Goal: Book appointment/travel/reservation

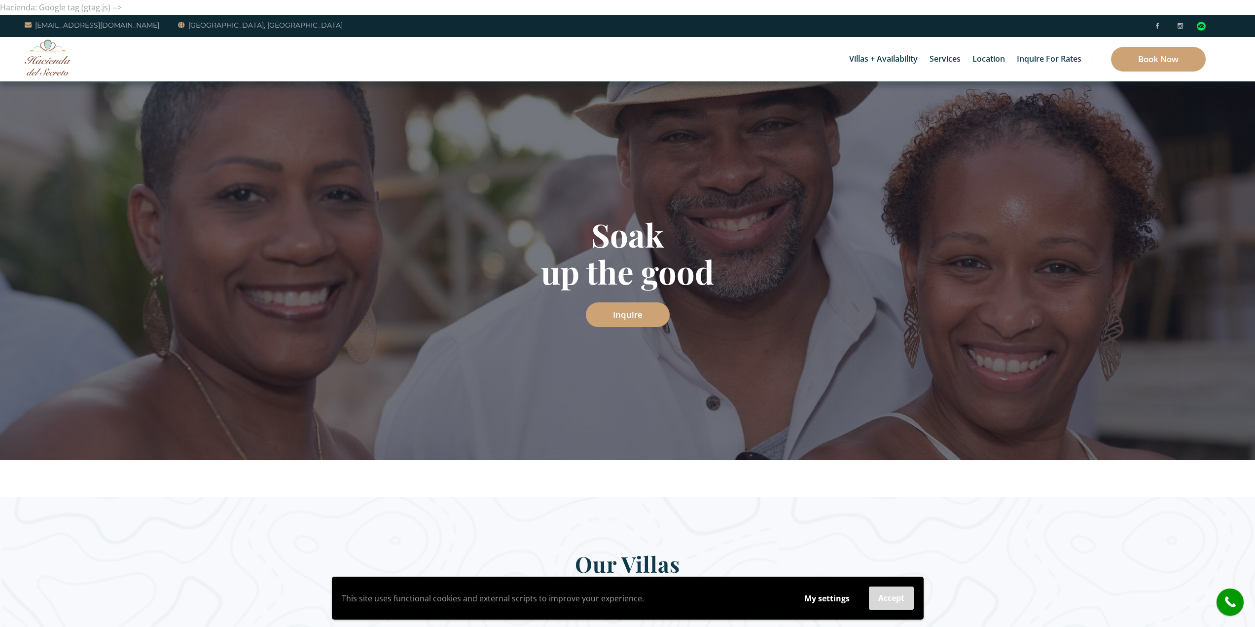
click at [884, 599] on button "Accept" at bounding box center [891, 597] width 45 height 23
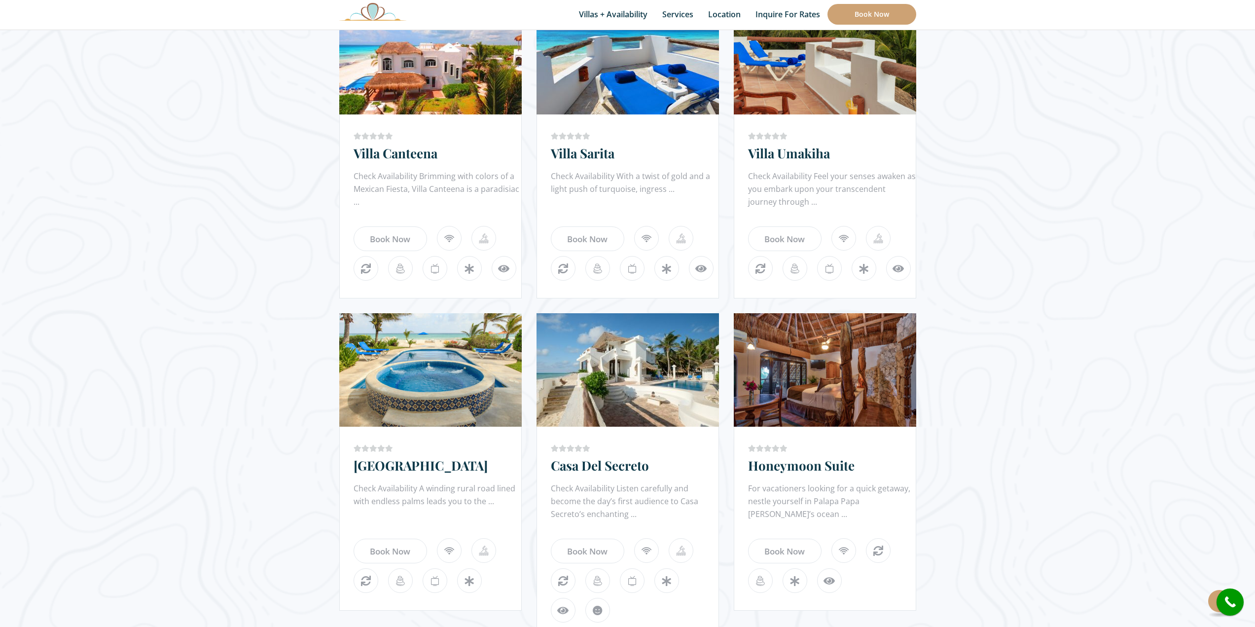
scroll to position [690, 0]
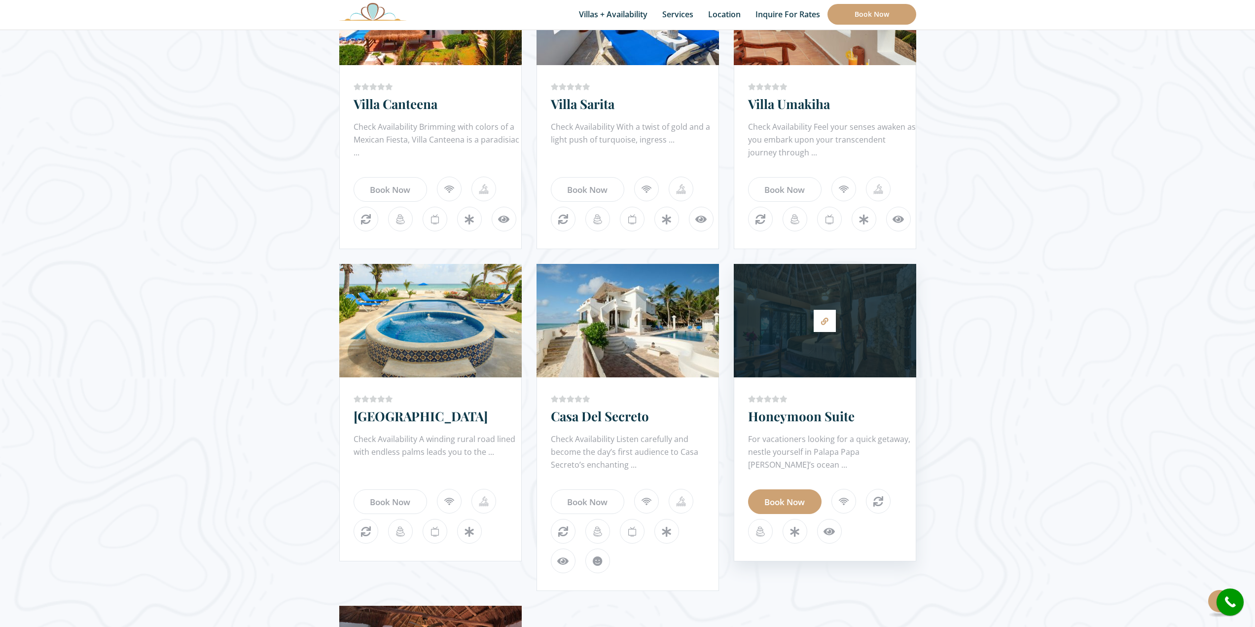
click at [774, 501] on link "Book Now" at bounding box center [784, 501] width 73 height 25
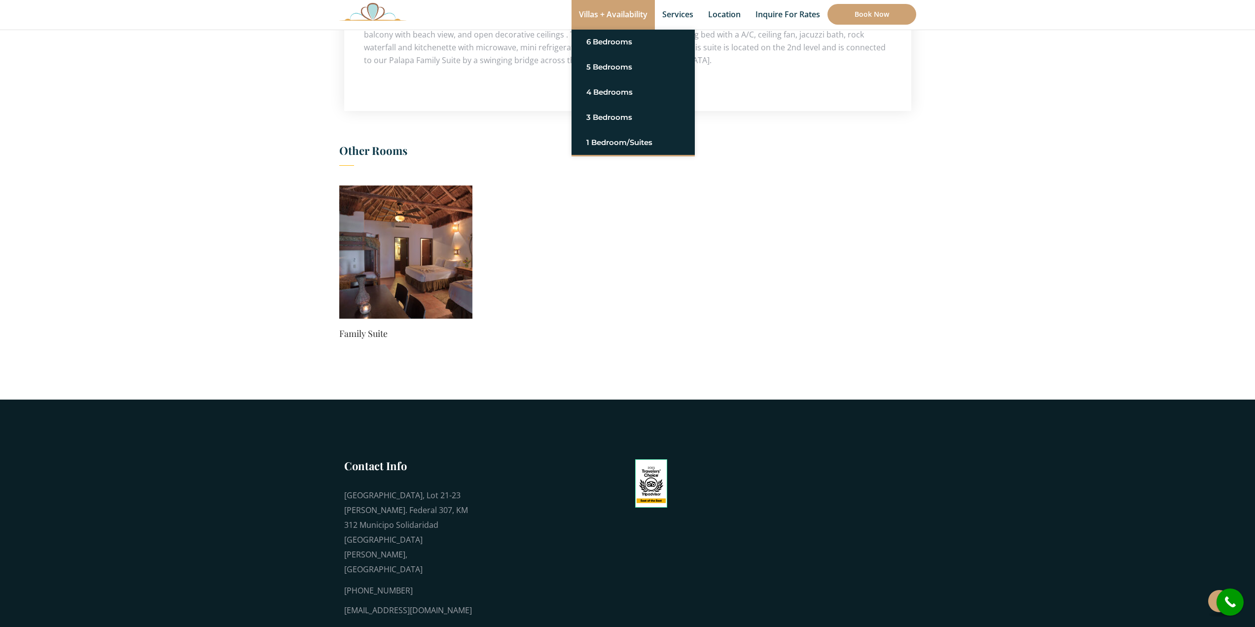
scroll to position [462, 0]
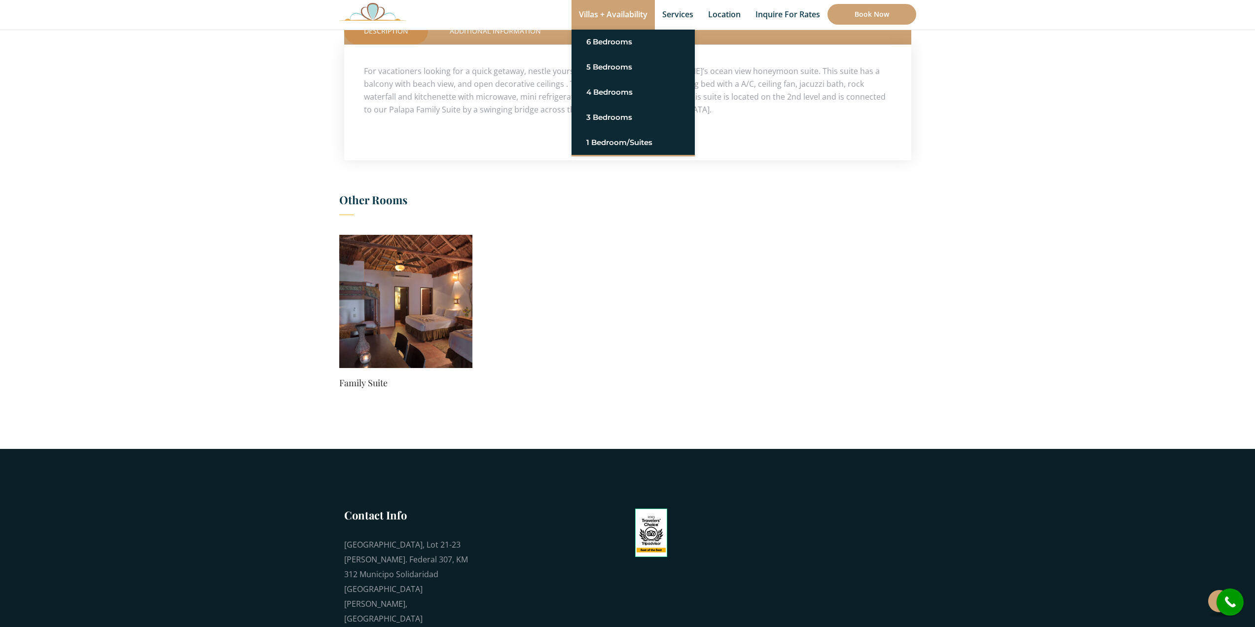
click at [605, 12] on link "Villas + Availability" at bounding box center [613, 15] width 83 height 30
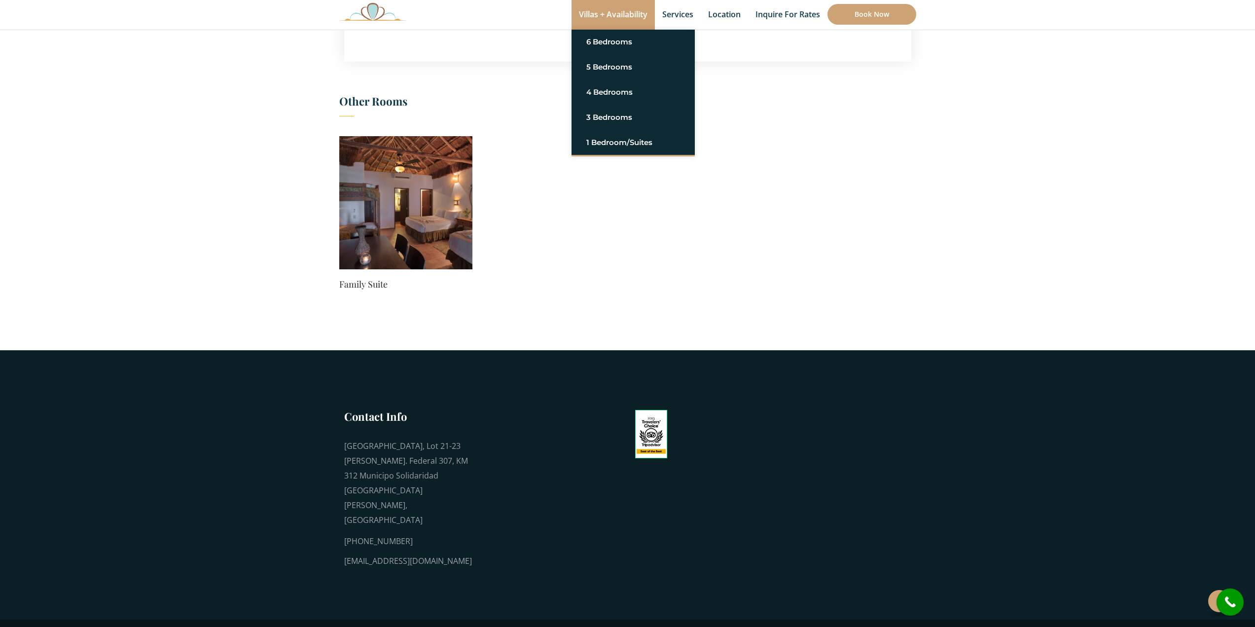
scroll to position [412, 0]
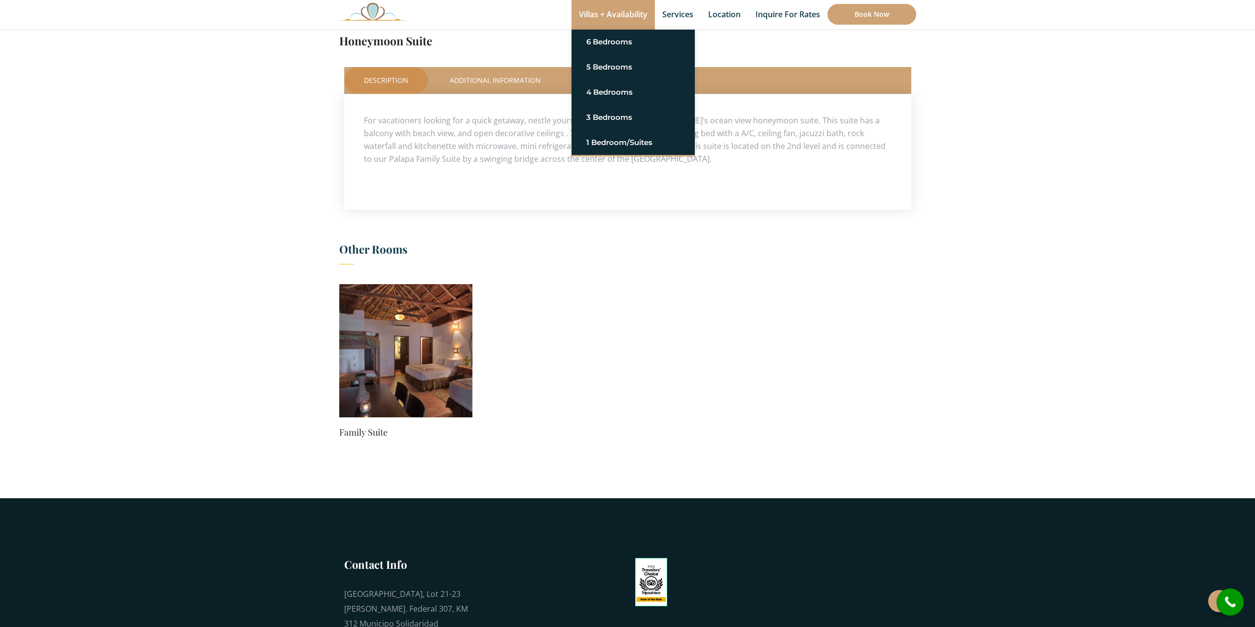
click at [602, 13] on link "Villas + Availability" at bounding box center [613, 15] width 83 height 30
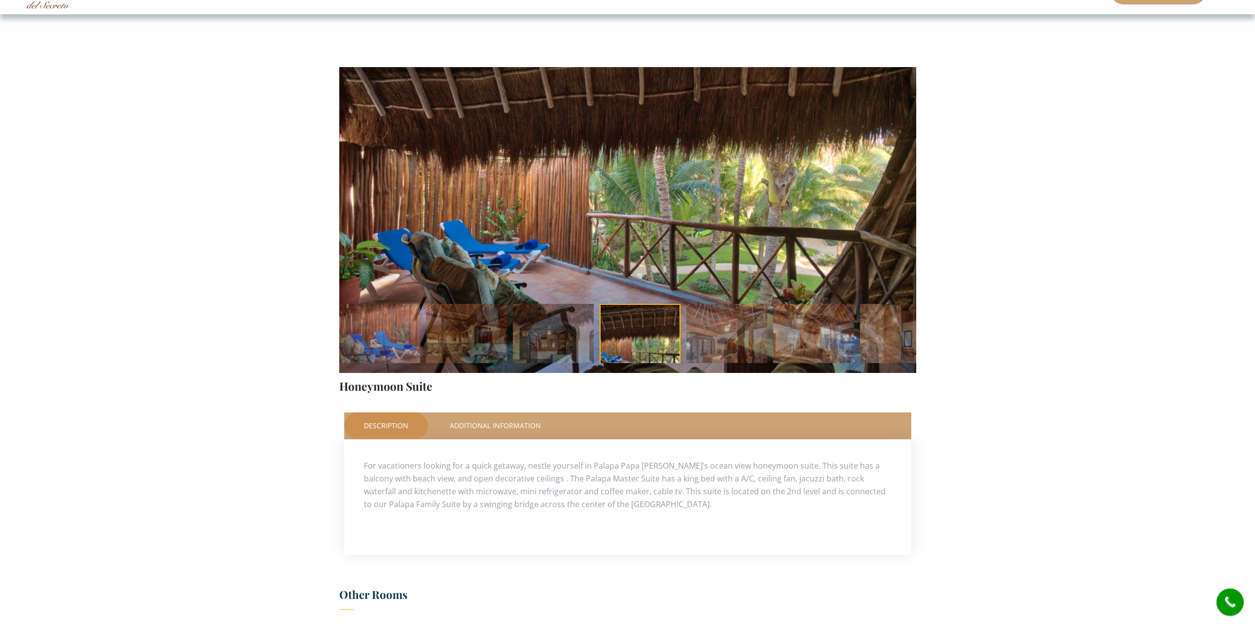
scroll to position [0, 0]
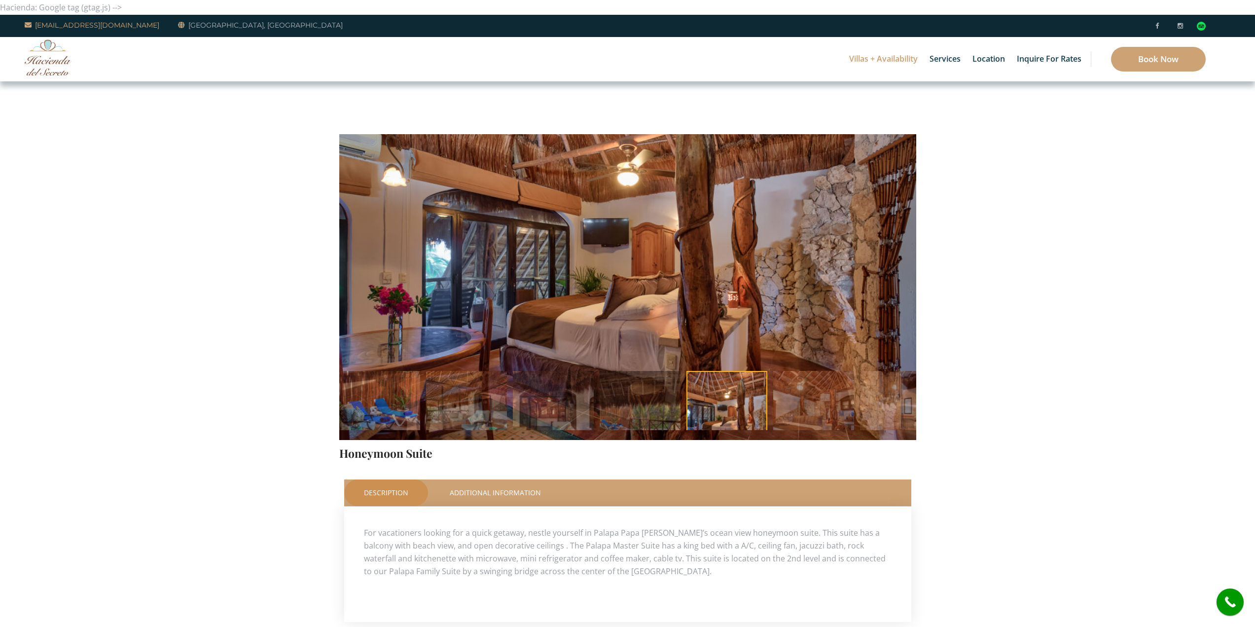
click at [85, 23] on link "[EMAIL_ADDRESS][DOMAIN_NAME]" at bounding box center [92, 25] width 135 height 12
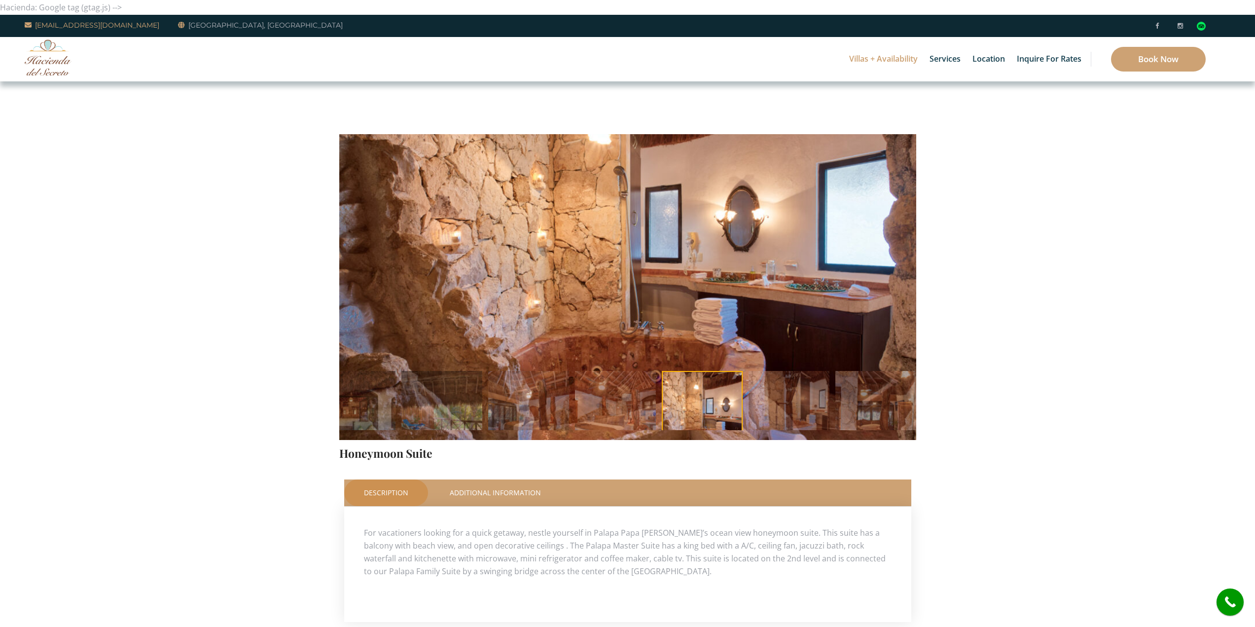
click at [84, 25] on link "[EMAIL_ADDRESS][DOMAIN_NAME]" at bounding box center [92, 25] width 135 height 12
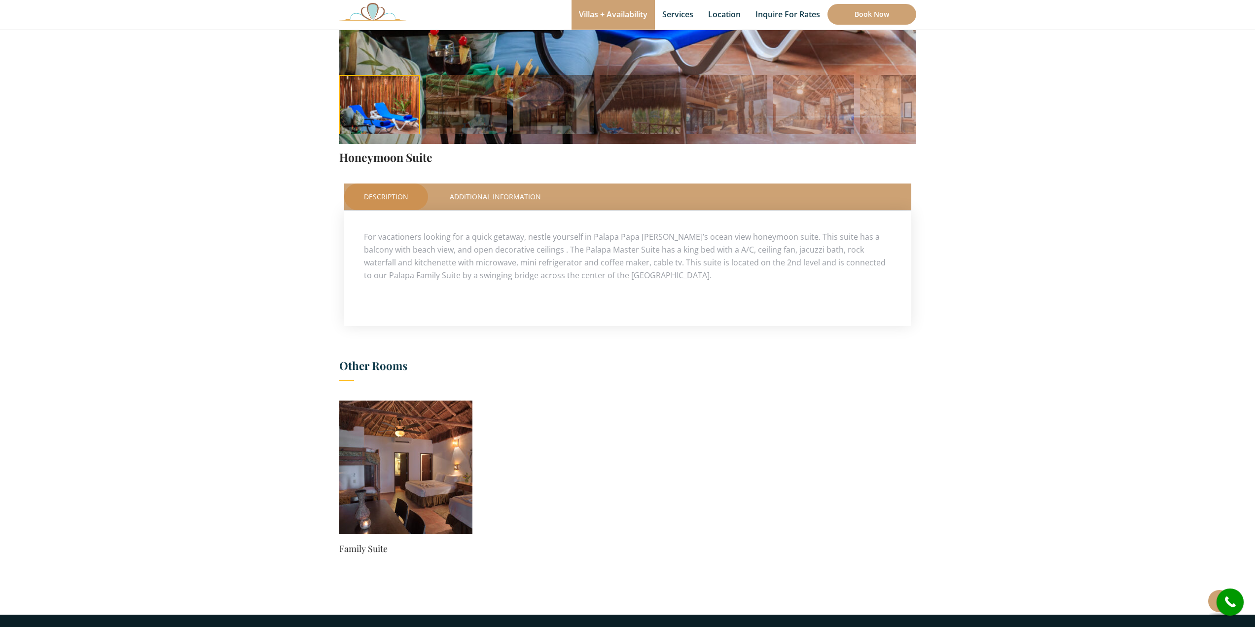
scroll to position [345, 0]
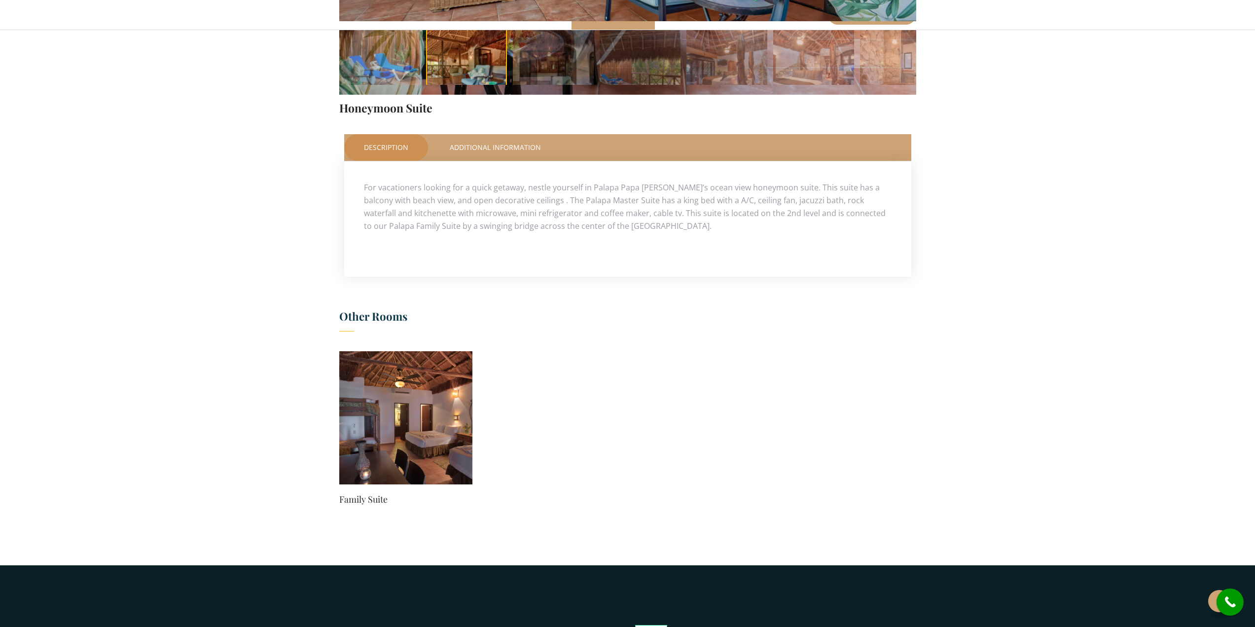
click at [410, 421] on img at bounding box center [405, 417] width 133 height 133
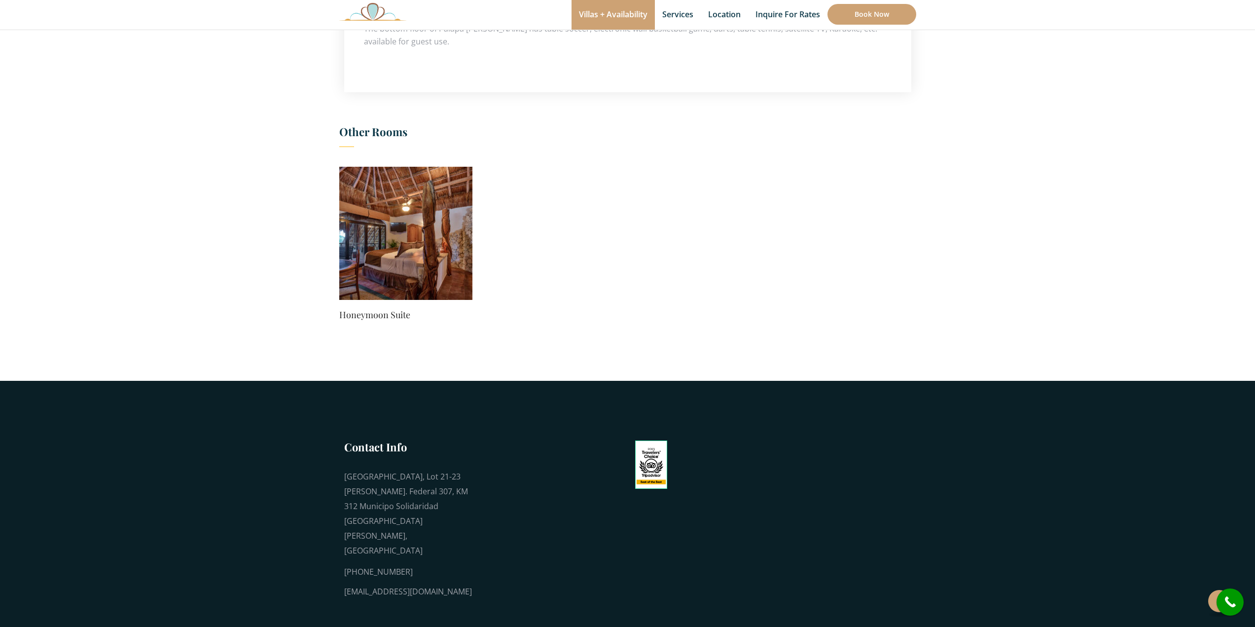
scroll to position [573, 0]
